Goal: Information Seeking & Learning: Learn about a topic

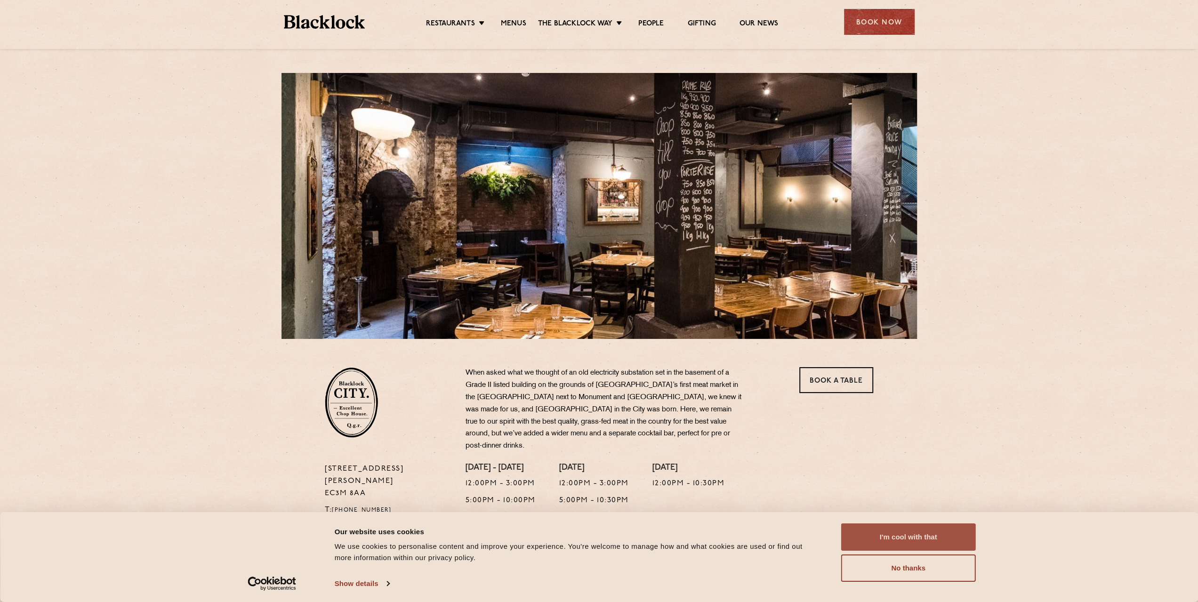
click at [932, 538] on button "I'm cool with that" at bounding box center [908, 536] width 135 height 27
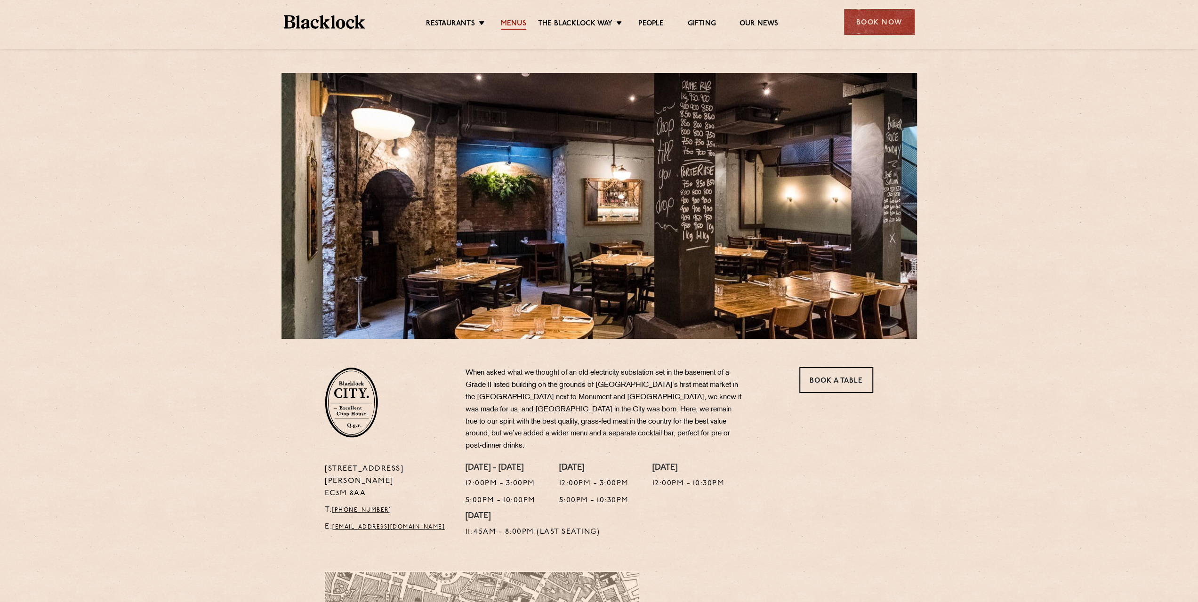
click at [514, 20] on link "Menus" at bounding box center [513, 24] width 25 height 10
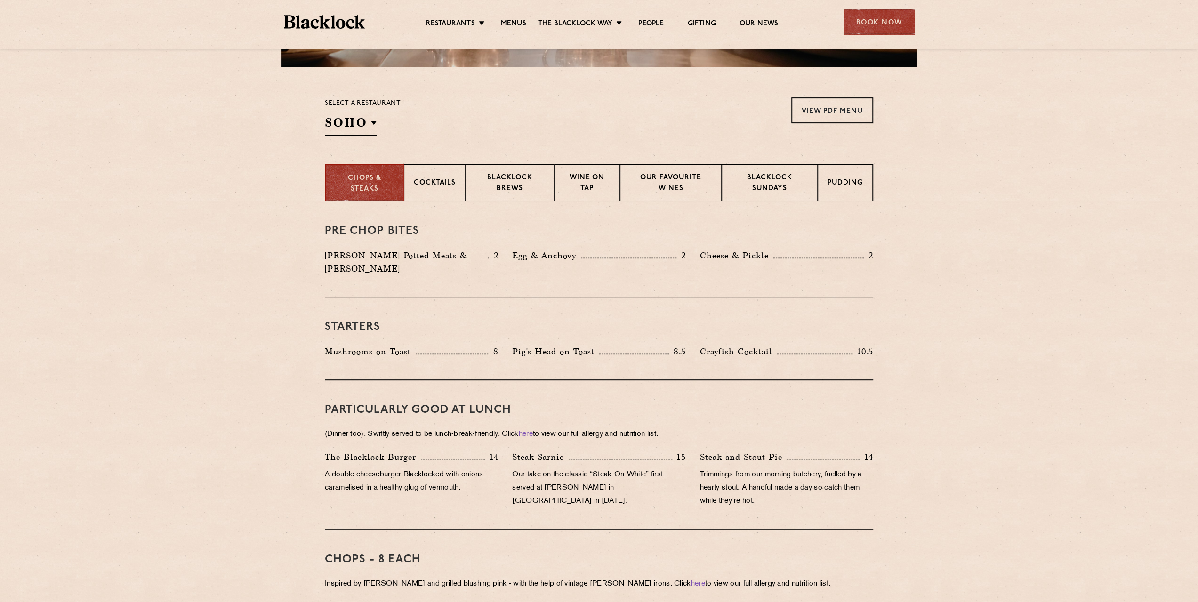
scroll to position [282, 0]
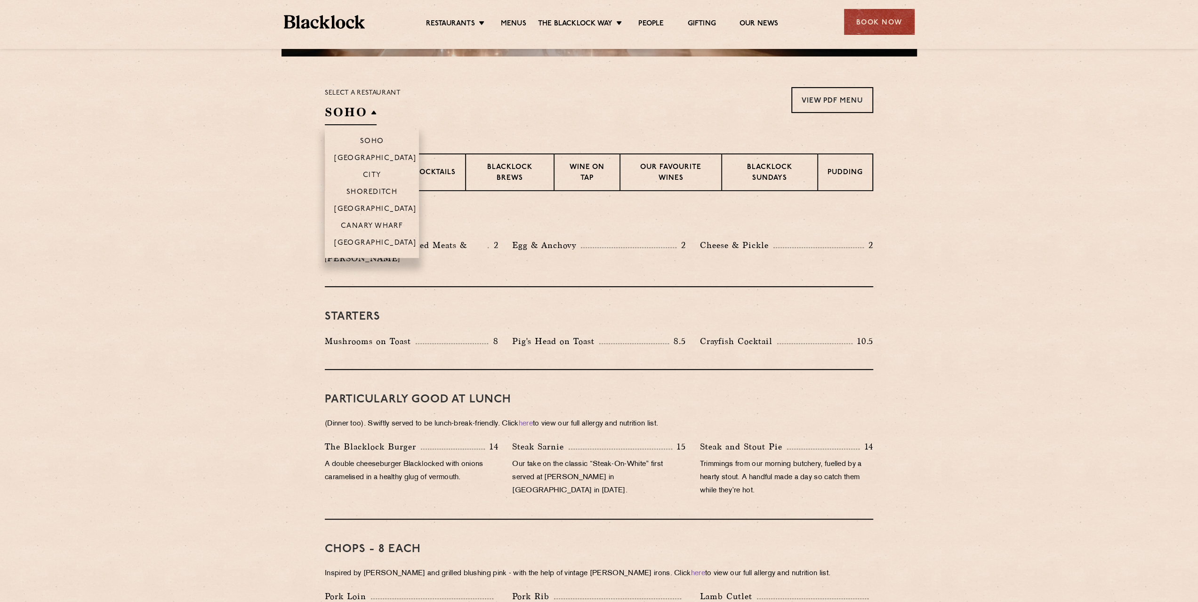
click at [372, 110] on h2 "SOHO" at bounding box center [351, 114] width 52 height 21
click at [375, 170] on li "City" at bounding box center [372, 174] width 94 height 17
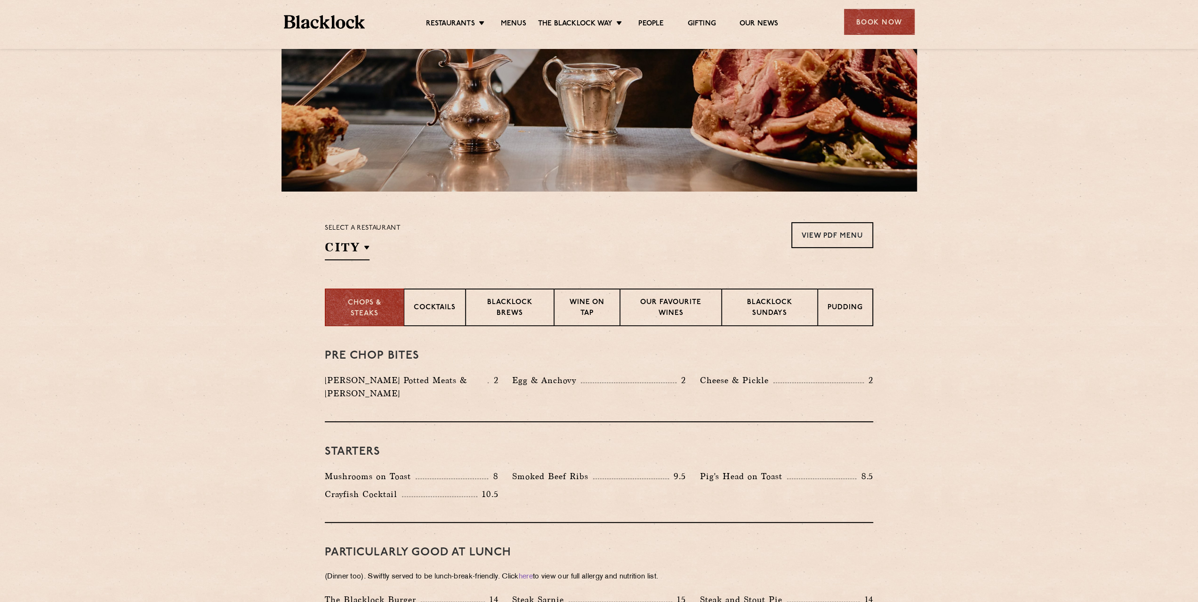
scroll to position [127, 0]
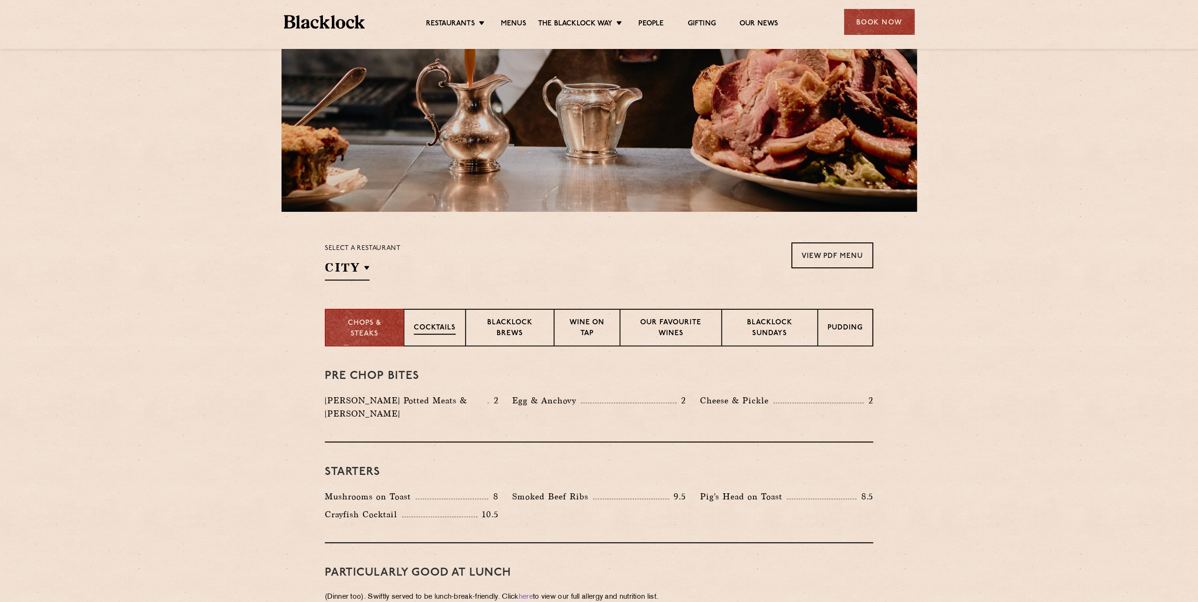
click at [443, 324] on p "Cocktails" at bounding box center [435, 329] width 42 height 12
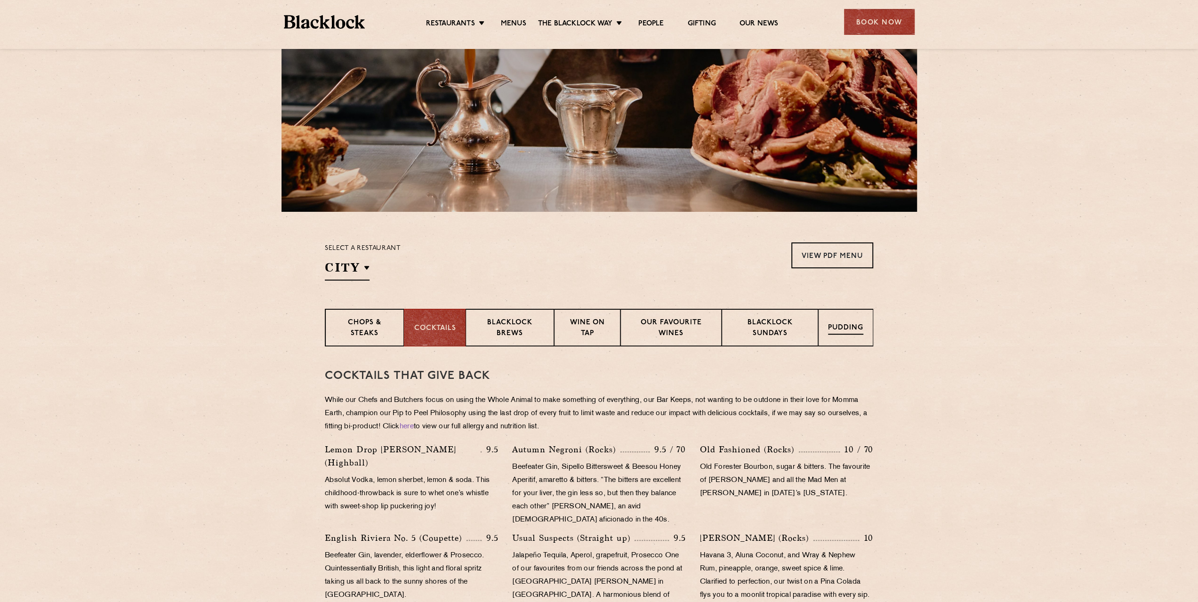
click at [860, 323] on p "Pudding" at bounding box center [845, 329] width 35 height 12
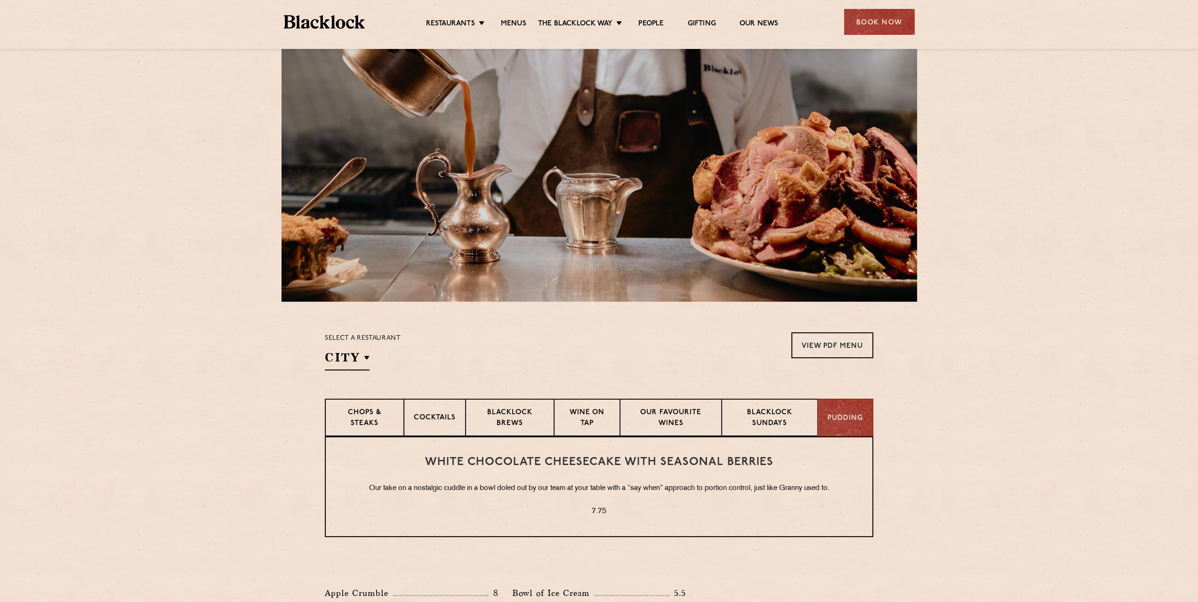
scroll to position [33, 0]
